Goal: Find specific page/section: Find specific page/section

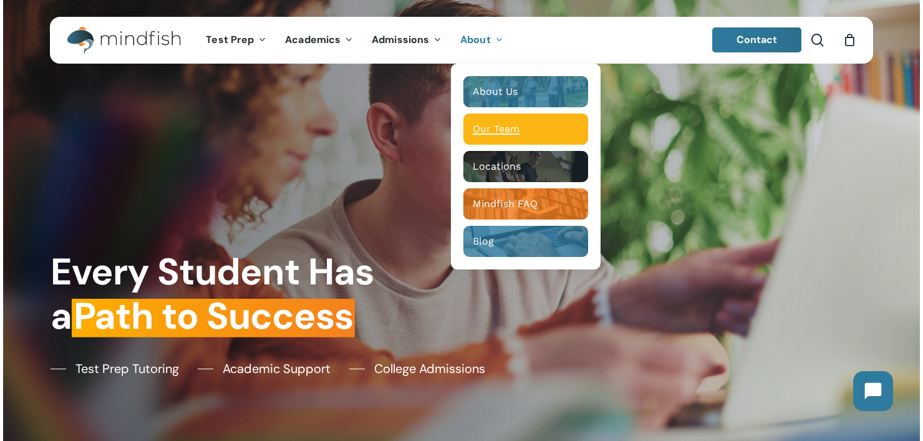
click at [523, 125] on div "Our Team" at bounding box center [526, 129] width 106 height 12
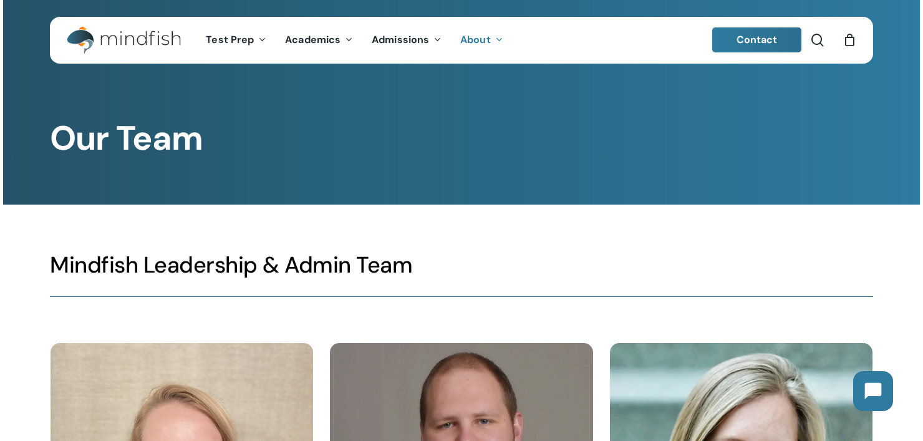
click at [793, 38] on link "Contact" at bounding box center [757, 39] width 90 height 25
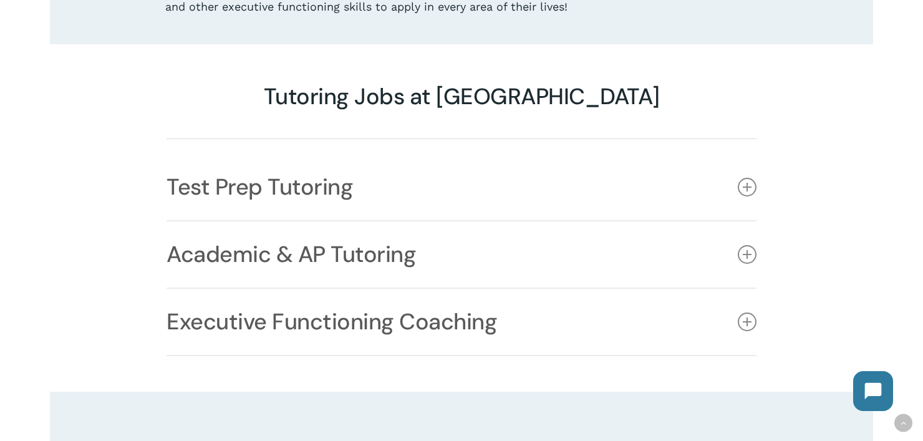
scroll to position [969, 0]
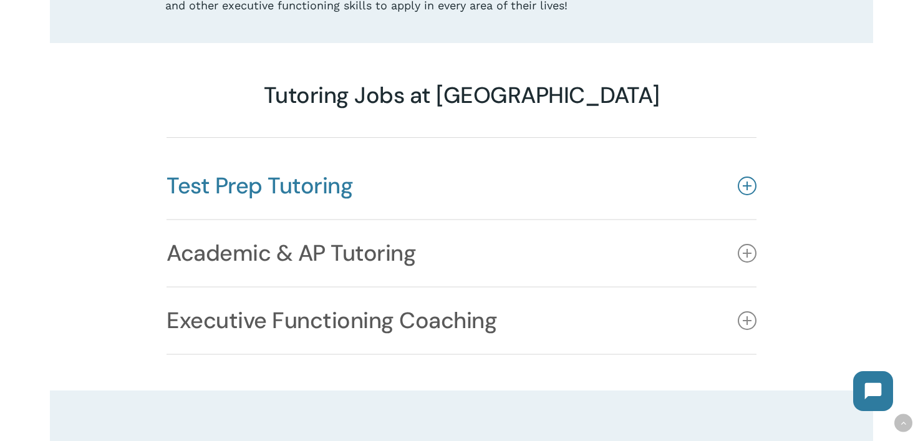
click at [538, 153] on link "Test Prep Tutoring" at bounding box center [462, 186] width 590 height 66
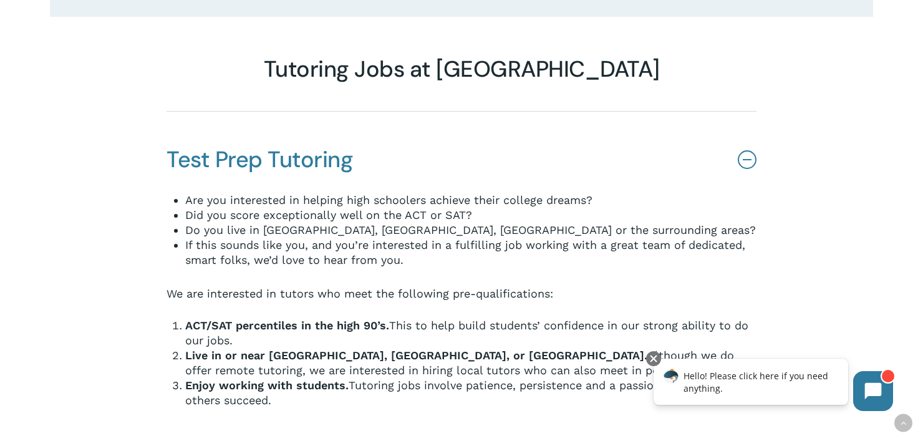
scroll to position [997, 0]
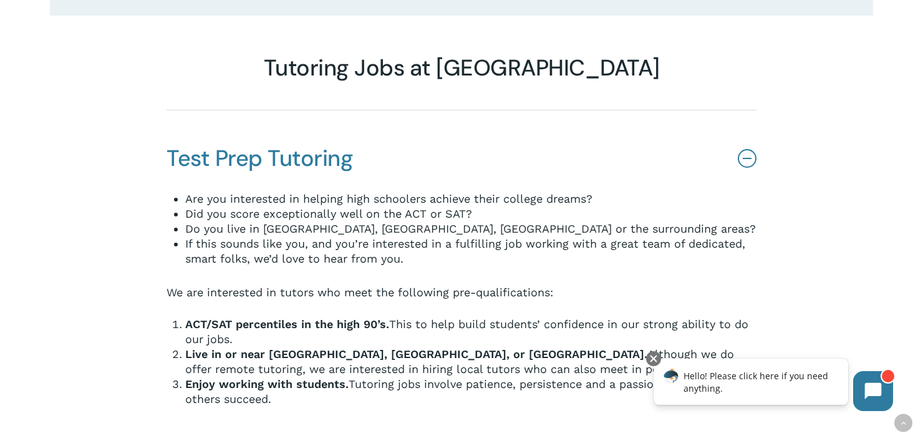
click at [525, 125] on link "Test Prep Tutoring" at bounding box center [462, 158] width 590 height 66
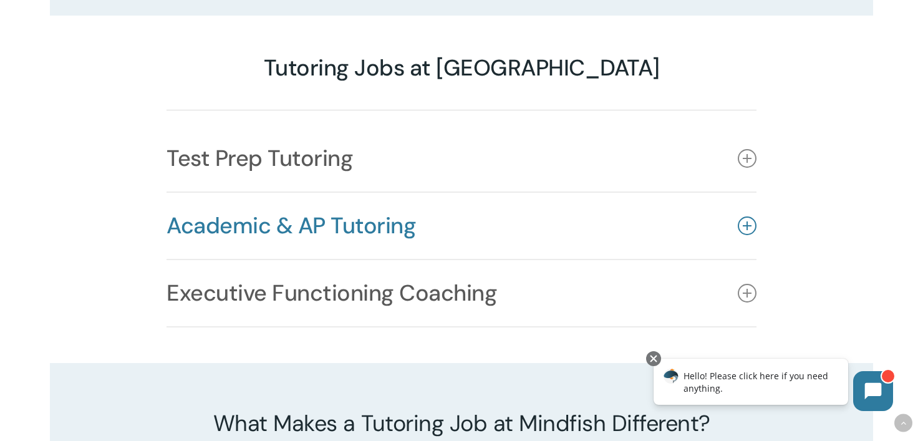
click at [483, 193] on link "Academic & AP Tutoring" at bounding box center [462, 226] width 590 height 66
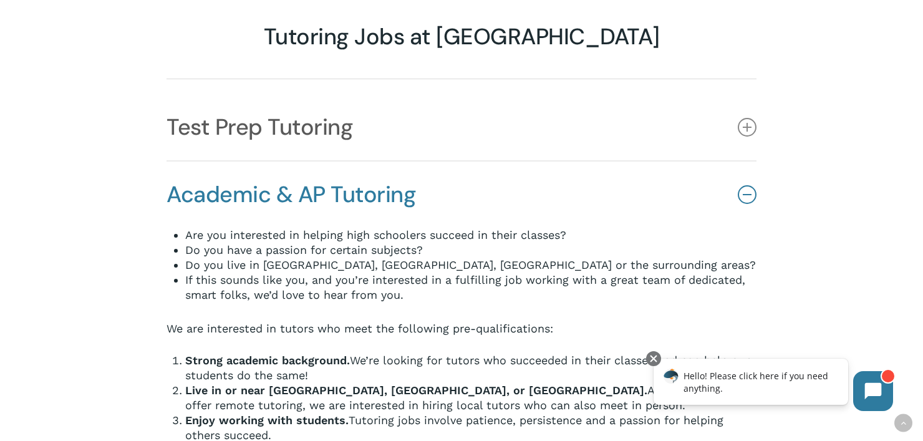
scroll to position [1029, 0]
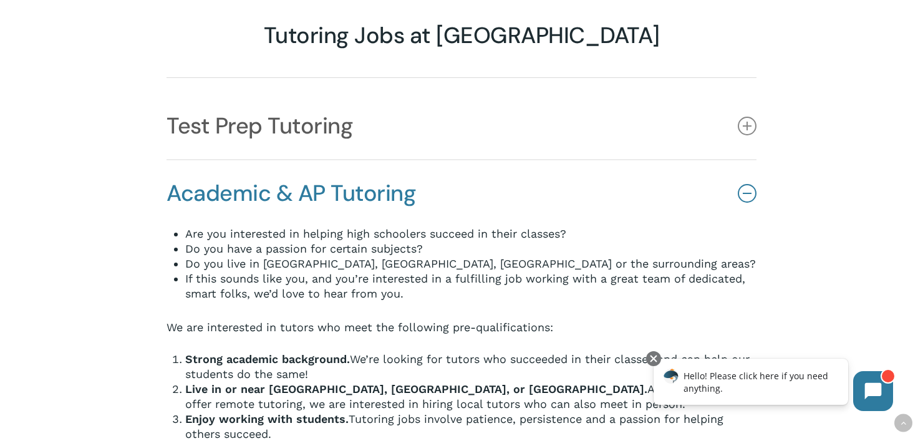
click at [472, 160] on link "Academic & AP Tutoring" at bounding box center [462, 193] width 590 height 66
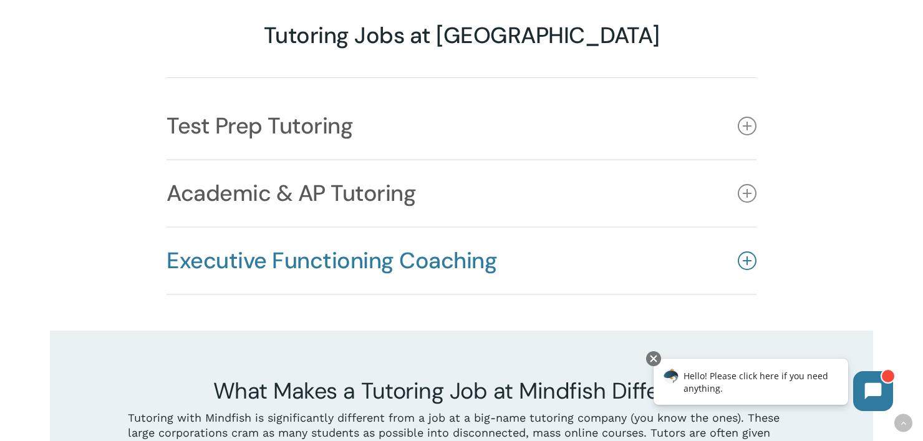
click at [404, 237] on link "Executive Functioning Coaching" at bounding box center [462, 261] width 590 height 66
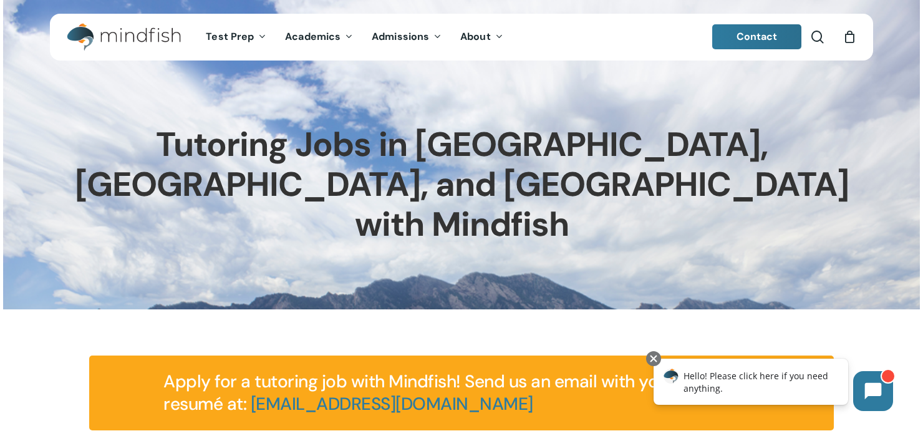
scroll to position [0, 0]
